Goal: Task Accomplishment & Management: Use online tool/utility

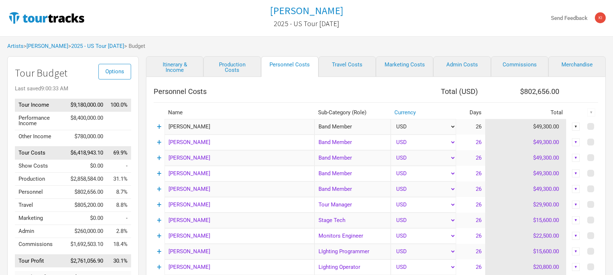
select select "Total Days"
click at [44, 45] on link "[PERSON_NAME]" at bounding box center [47, 46] width 42 height 7
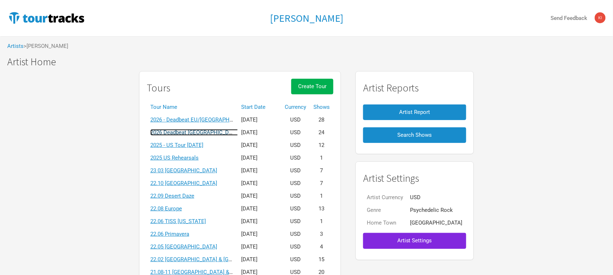
click at [224, 133] on link "2026 Deadbeat [GEOGRAPHIC_DATA] & [GEOGRAPHIC_DATA] Summer" at bounding box center [235, 132] width 170 height 7
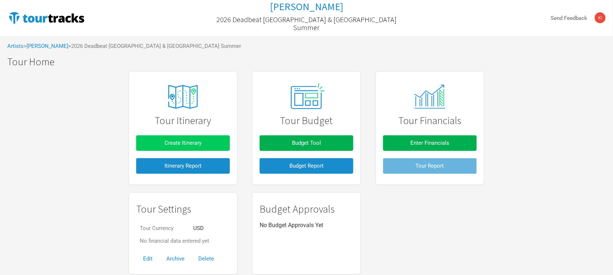
click at [199, 140] on span "Create Itinerary" at bounding box center [182, 143] width 37 height 7
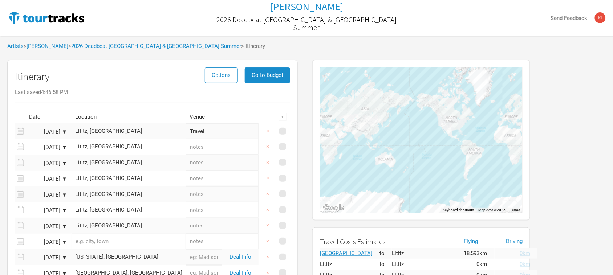
drag, startPoint x: 140, startPoint y: 57, endPoint x: 152, endPoint y: 60, distance: 12.1
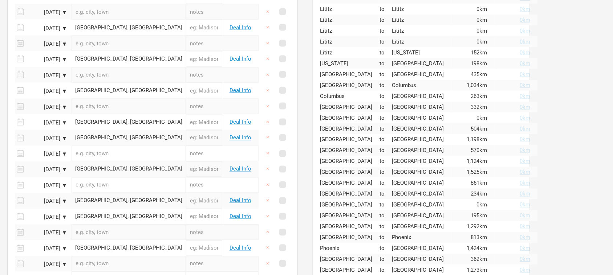
scroll to position [318, 0]
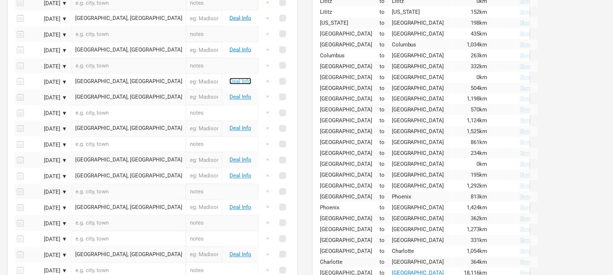
click at [240, 84] on link "Deal Info" at bounding box center [240, 81] width 22 height 7
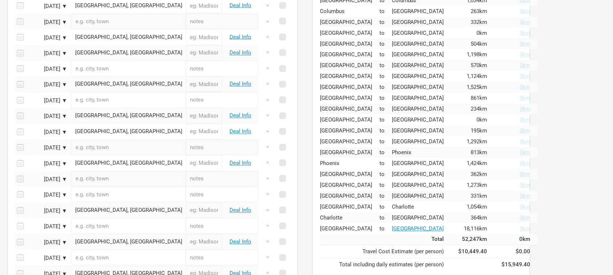
scroll to position [363, 0]
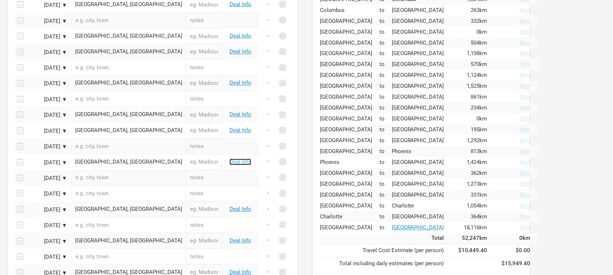
click at [244, 165] on link "Deal Info" at bounding box center [240, 162] width 22 height 7
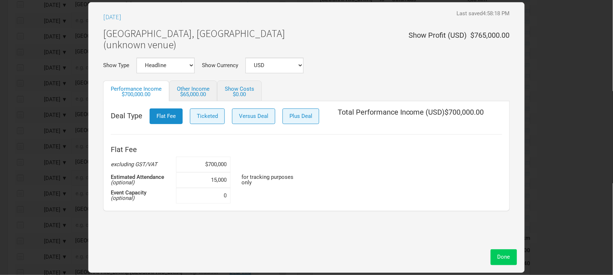
click at [501, 259] on span "Done" at bounding box center [503, 257] width 13 height 7
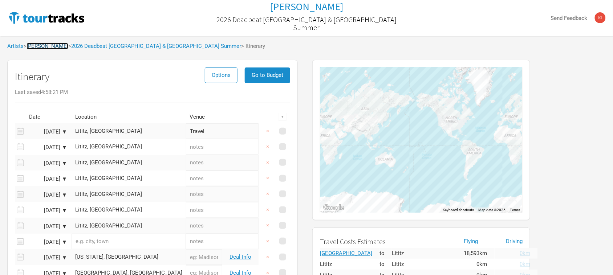
click at [46, 44] on link "[PERSON_NAME]" at bounding box center [47, 46] width 42 height 7
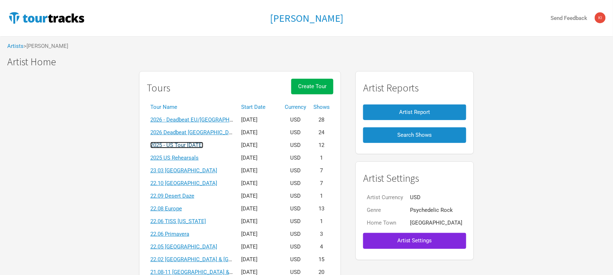
click at [192, 147] on link "2025 - US Tour [DATE]" at bounding box center [176, 145] width 53 height 7
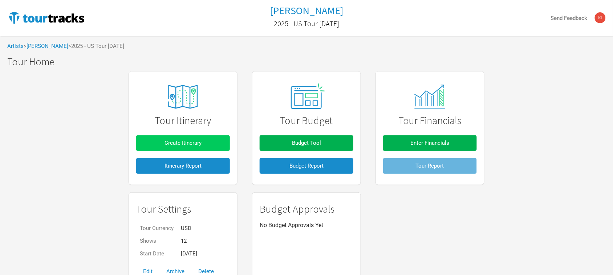
click at [211, 143] on button "Create Itinerary" at bounding box center [183, 143] width 94 height 16
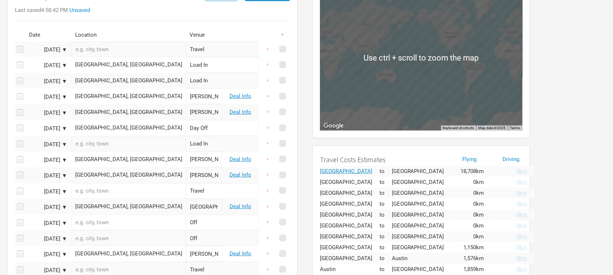
scroll to position [91, 0]
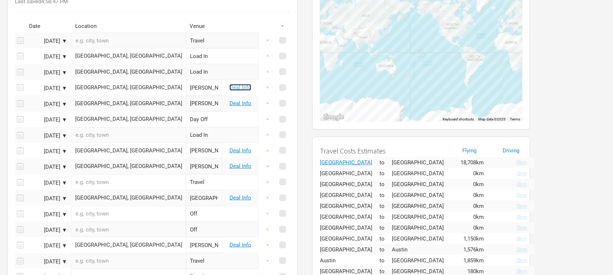
click at [242, 90] on link "Deal Info" at bounding box center [240, 87] width 22 height 7
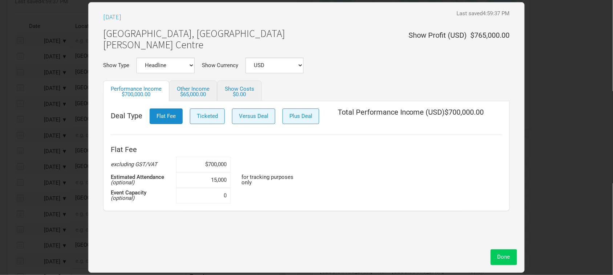
click at [503, 258] on span "Done" at bounding box center [503, 257] width 13 height 7
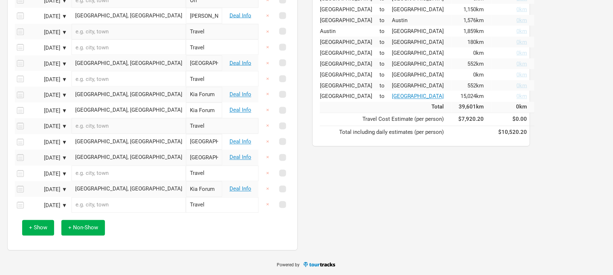
scroll to position [325, 0]
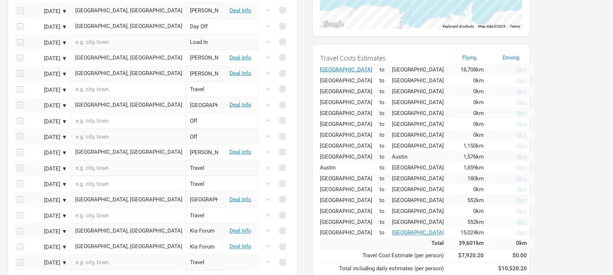
scroll to position [0, 0]
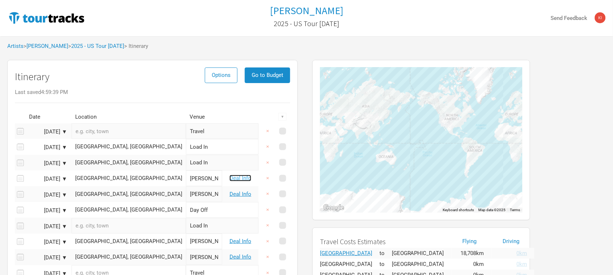
click at [242, 177] on link "Deal Info" at bounding box center [240, 178] width 22 height 7
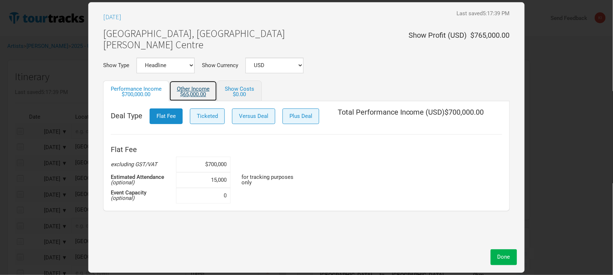
click at [196, 93] on div "$65,000.00" at bounding box center [193, 94] width 33 height 5
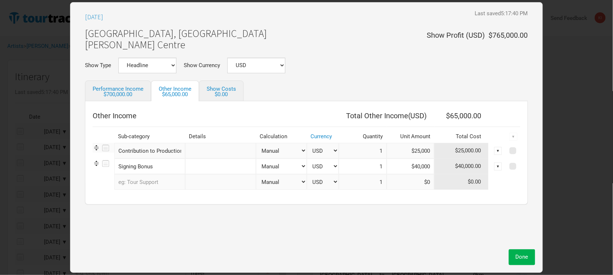
click at [353, 248] on div "Done" at bounding box center [306, 255] width 457 height 19
